Goal: Task Accomplishment & Management: Manage account settings

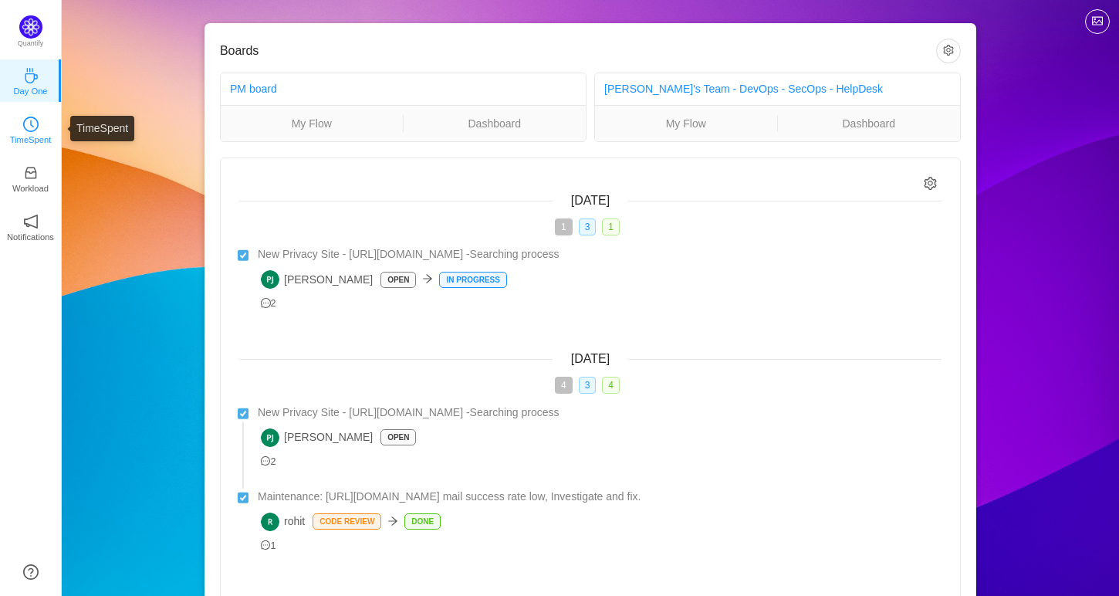
click at [25, 138] on p "TimeSpent" at bounding box center [31, 140] width 42 height 14
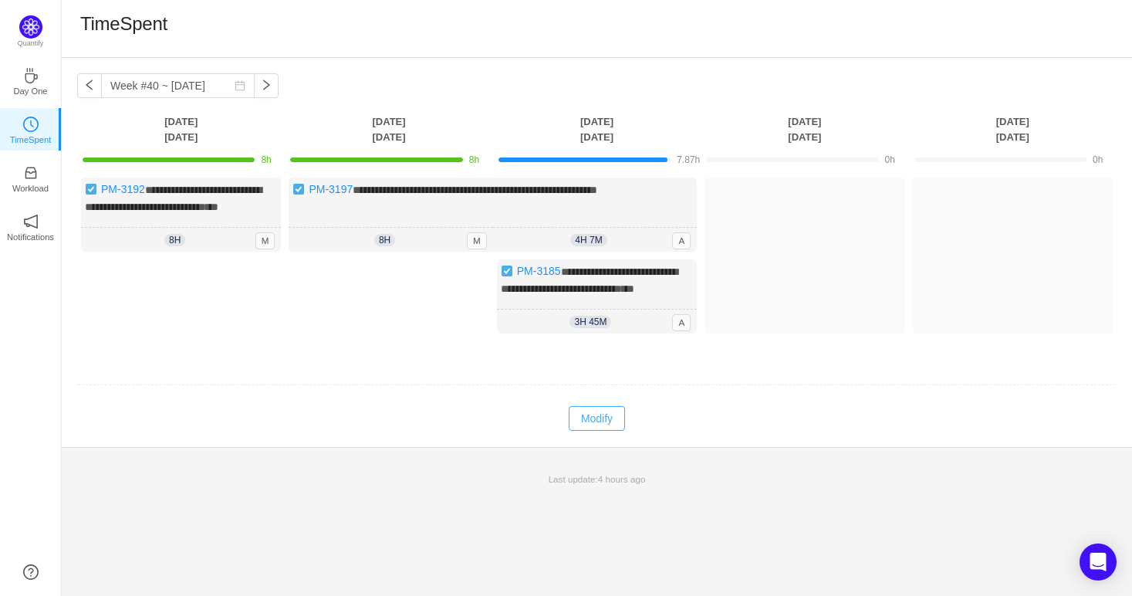
click at [600, 431] on button "Modify" at bounding box center [597, 418] width 56 height 25
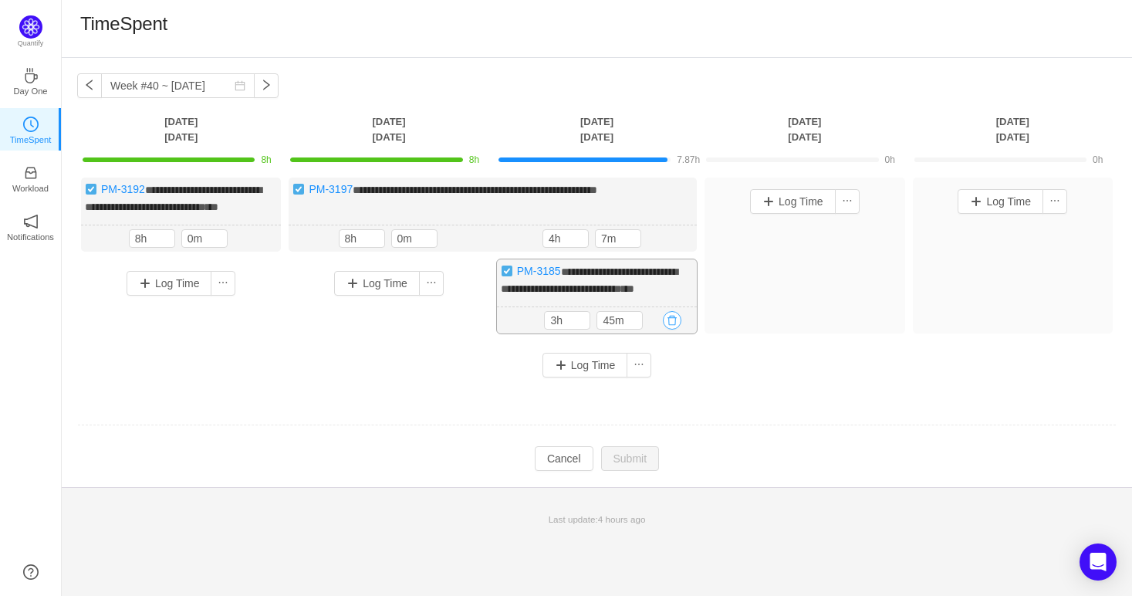
click at [673, 330] on button "button" at bounding box center [672, 320] width 19 height 19
click at [665, 408] on button "Yes" at bounding box center [655, 416] width 30 height 19
click at [672, 330] on button "button" at bounding box center [672, 320] width 19 height 19
click at [657, 420] on button "Yes" at bounding box center [655, 416] width 30 height 19
click at [678, 330] on button "button" at bounding box center [672, 320] width 19 height 19
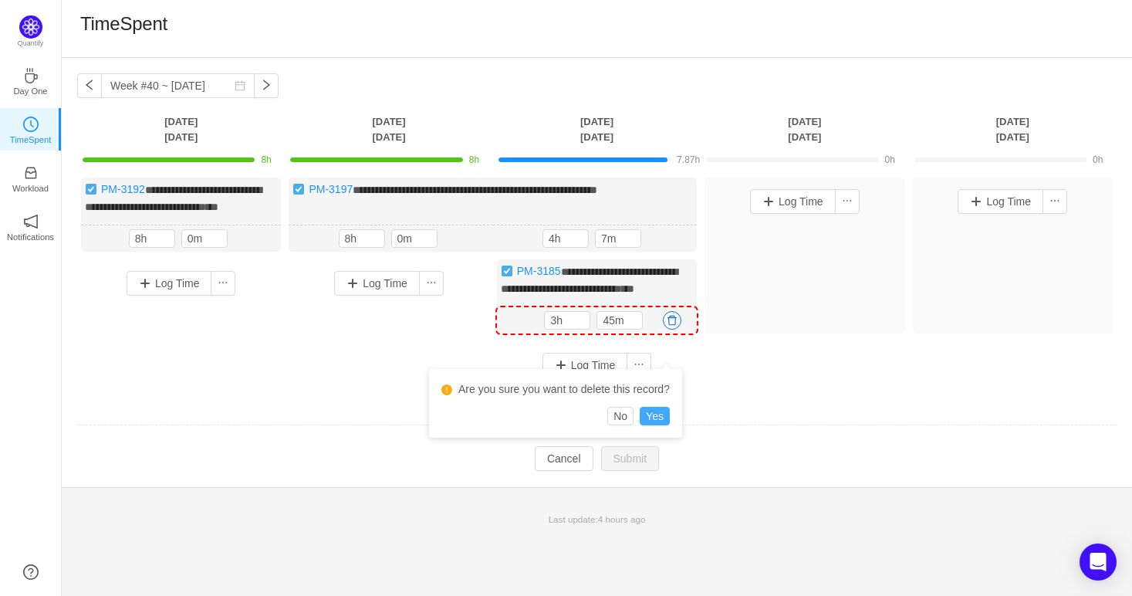
click at [662, 409] on button "Yes" at bounding box center [655, 416] width 30 height 19
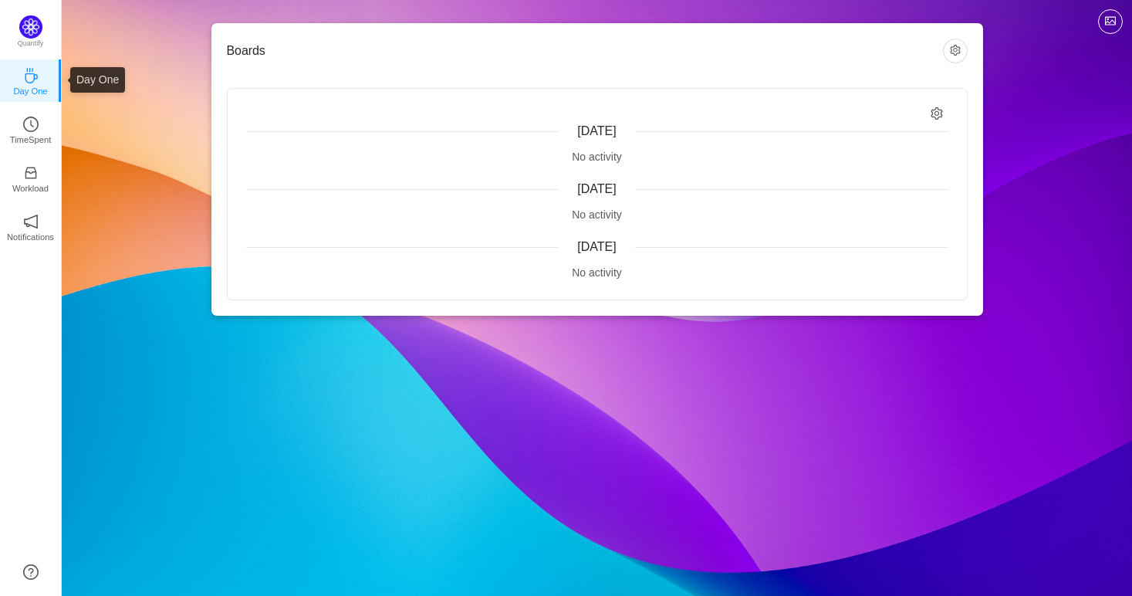
click at [38, 93] on p "Day One" at bounding box center [30, 91] width 34 height 14
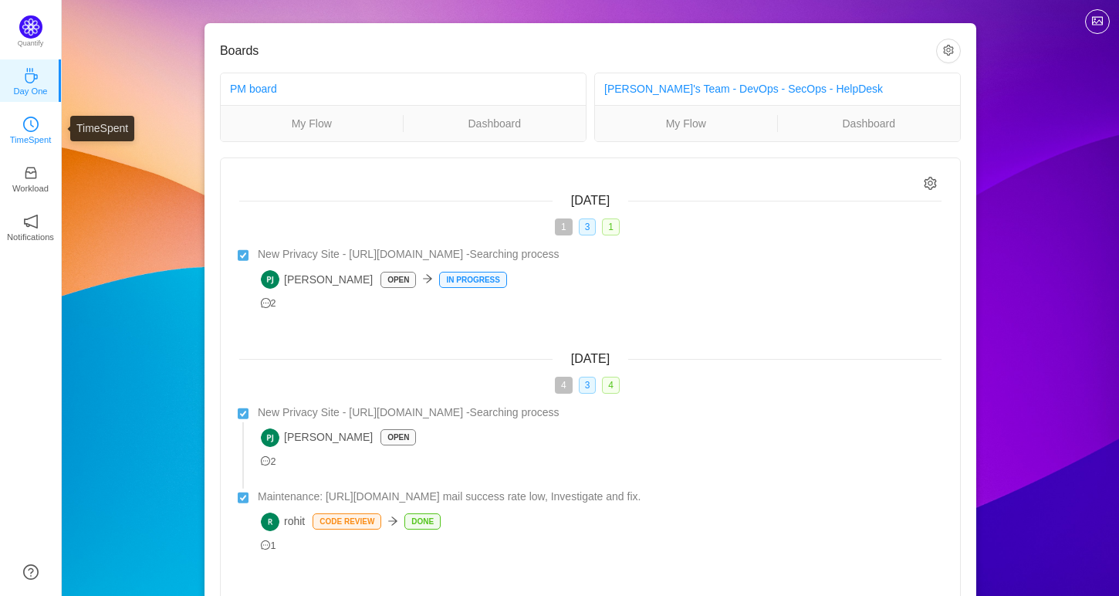
click at [38, 134] on p "TimeSpent" at bounding box center [31, 140] width 42 height 14
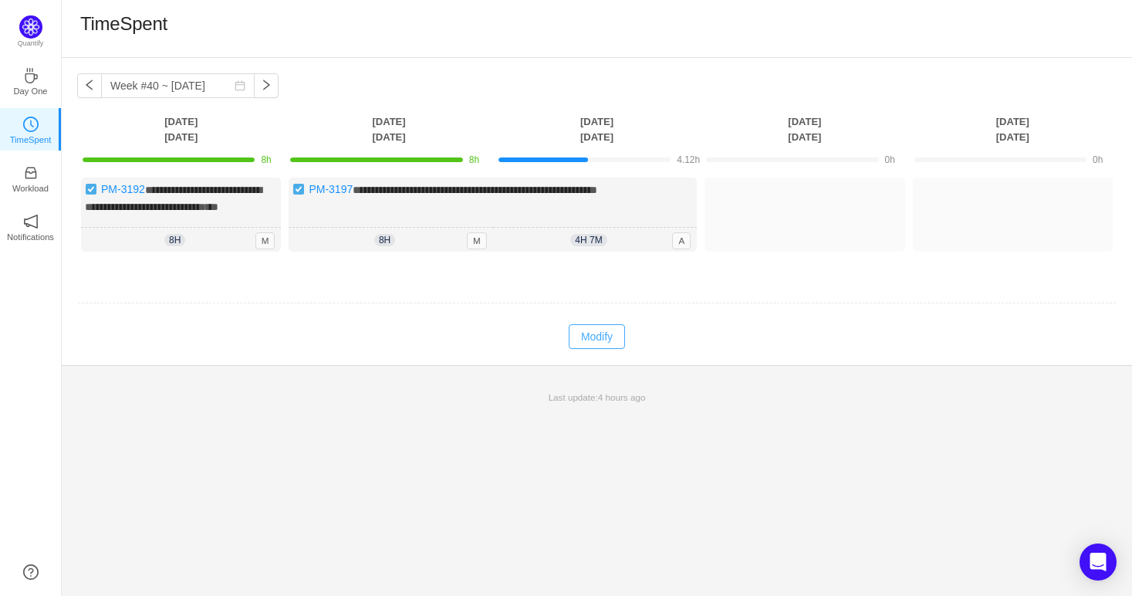
click at [592, 349] on button "Modify" at bounding box center [597, 336] width 56 height 25
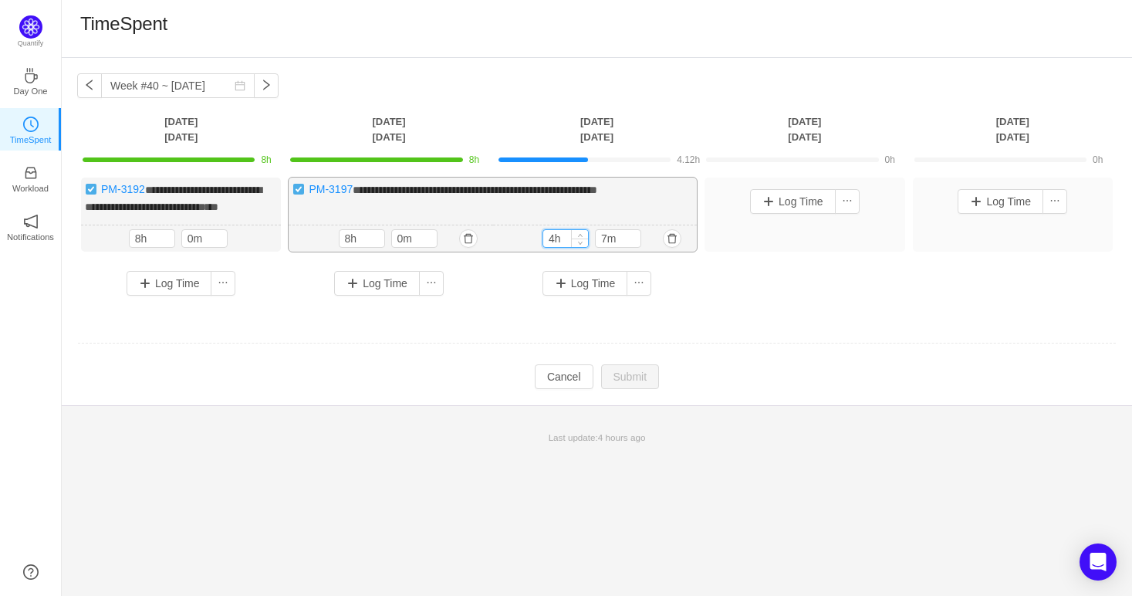
click at [562, 247] on input "4h" at bounding box center [565, 238] width 45 height 17
click at [553, 247] on input "4h" at bounding box center [565, 238] width 45 height 17
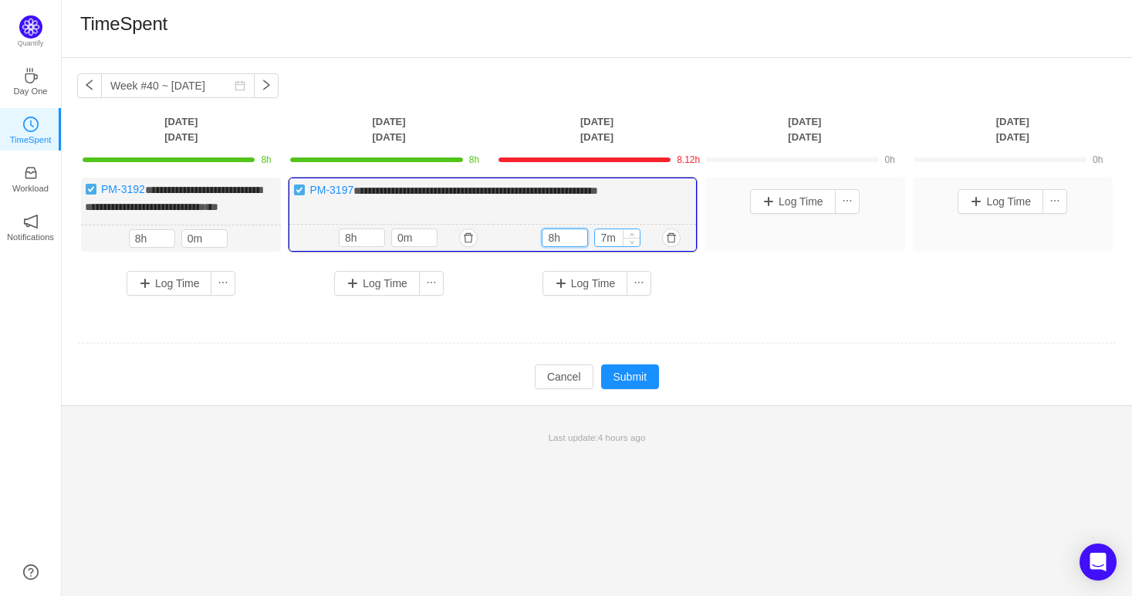
type input "8h"
click at [604, 246] on input "7m" at bounding box center [617, 237] width 45 height 17
type input "0m"
click at [630, 384] on button "Submit" at bounding box center [630, 376] width 59 height 25
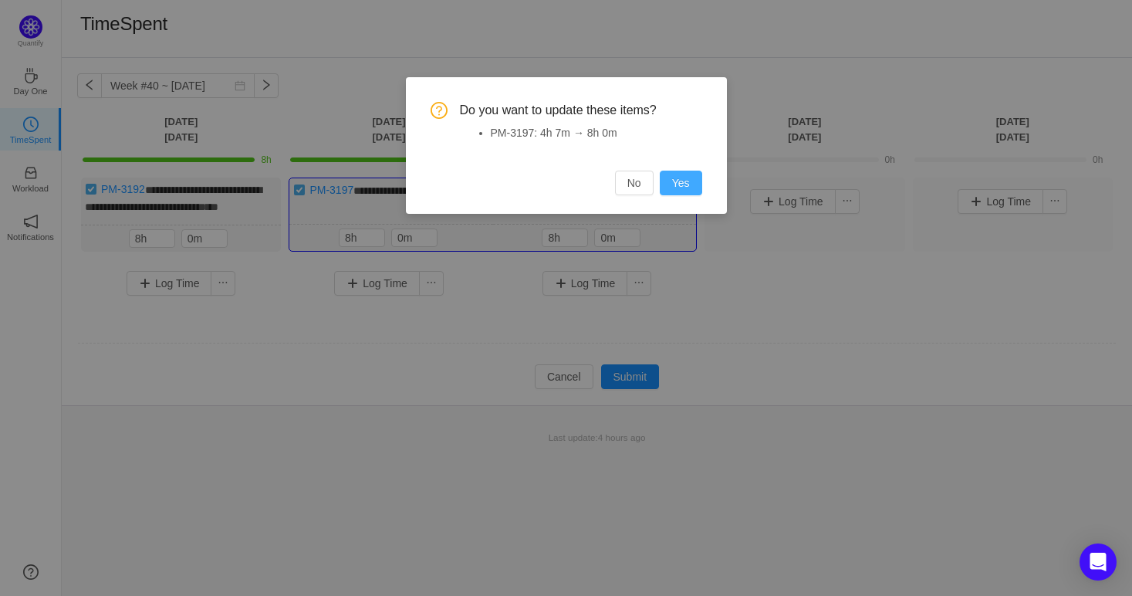
click at [679, 184] on button "Yes" at bounding box center [681, 183] width 42 height 25
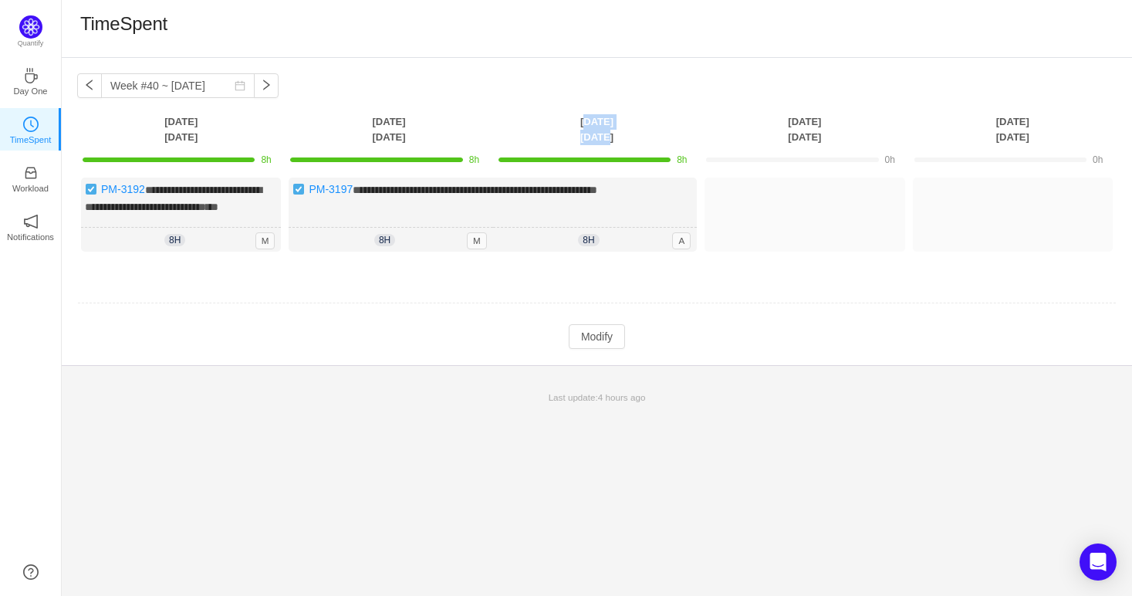
drag, startPoint x: 563, startPoint y: 122, endPoint x: 658, endPoint y: 137, distance: 95.4
click at [658, 137] on th "Wednesday Oct 1" at bounding box center [597, 129] width 208 height 32
drag, startPoint x: 658, startPoint y: 137, endPoint x: 535, endPoint y: 116, distance: 124.6
click at [535, 116] on th "Wednesday Oct 1" at bounding box center [597, 129] width 208 height 32
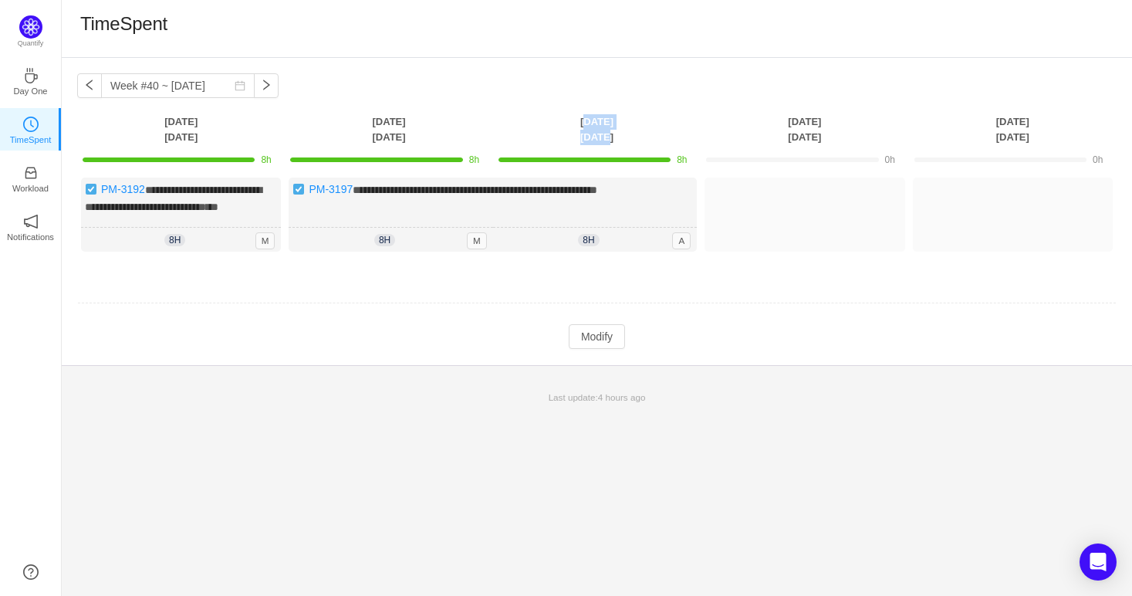
click at [535, 116] on th "Wednesday Oct 1" at bounding box center [597, 129] width 208 height 32
drag, startPoint x: 535, startPoint y: 116, endPoint x: 633, endPoint y: 144, distance: 101.9
click at [633, 144] on th "Wednesday Oct 1" at bounding box center [597, 129] width 208 height 32
click at [492, 39] on div "TimeSpent" at bounding box center [597, 28] width 1034 height 32
